Goal: Find contact information: Find contact information

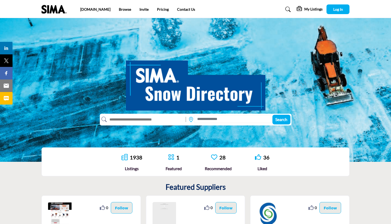
click at [160, 120] on input "text" at bounding box center [145, 119] width 76 height 8
click at [217, 119] on input at bounding box center [232, 119] width 77 height 8
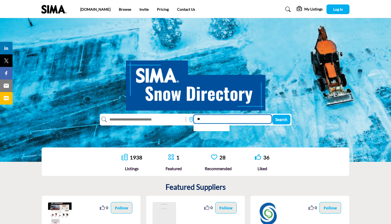
type input "*"
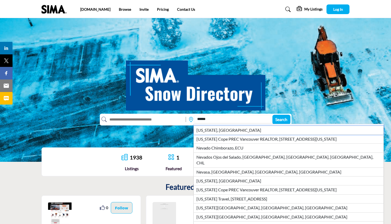
click at [218, 128] on li "Nevada, USA" at bounding box center [288, 129] width 190 height 9
type input "**********"
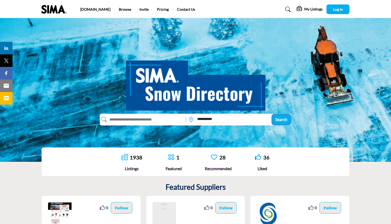
click at [283, 121] on span "Search" at bounding box center [281, 119] width 12 height 5
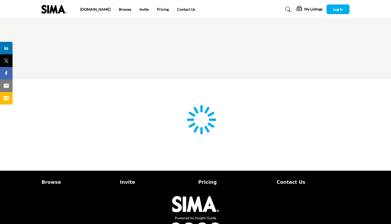
type input "**********"
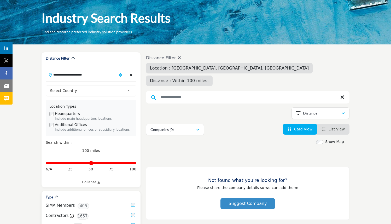
scroll to position [13, 0]
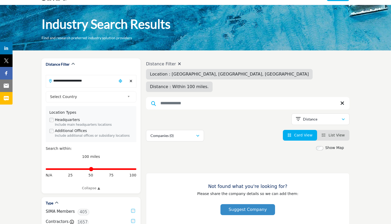
click at [174, 71] on div "Location : 89310, Austin, NV, USA" at bounding box center [229, 74] width 166 height 10
click at [202, 74] on span "Location : 89310, Austin, NV, USA" at bounding box center [229, 73] width 159 height 5
click at [178, 62] on icon at bounding box center [179, 64] width 3 height 4
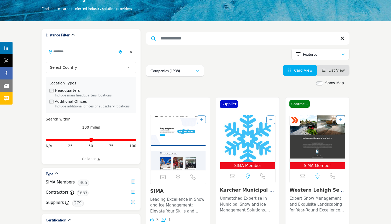
scroll to position [62, 0]
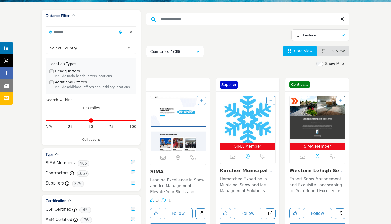
click at [247, 172] on link "Karcher Municipal No..." at bounding box center [247, 173] width 54 height 11
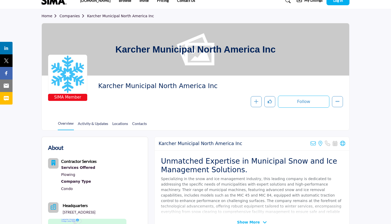
scroll to position [25, 0]
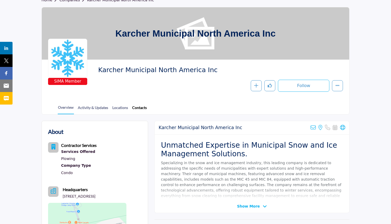
click at [135, 105] on link "Contacts" at bounding box center [139, 109] width 15 height 9
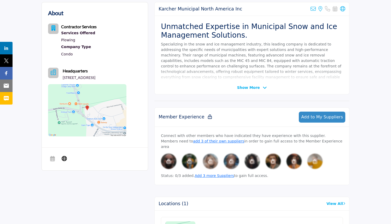
scroll to position [153, 0]
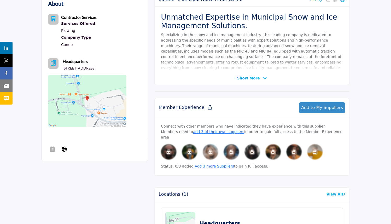
click at [250, 77] on span "Show More" at bounding box center [248, 77] width 23 height 5
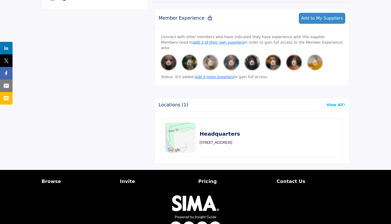
scroll to position [0, 0]
